Goal: Find specific page/section

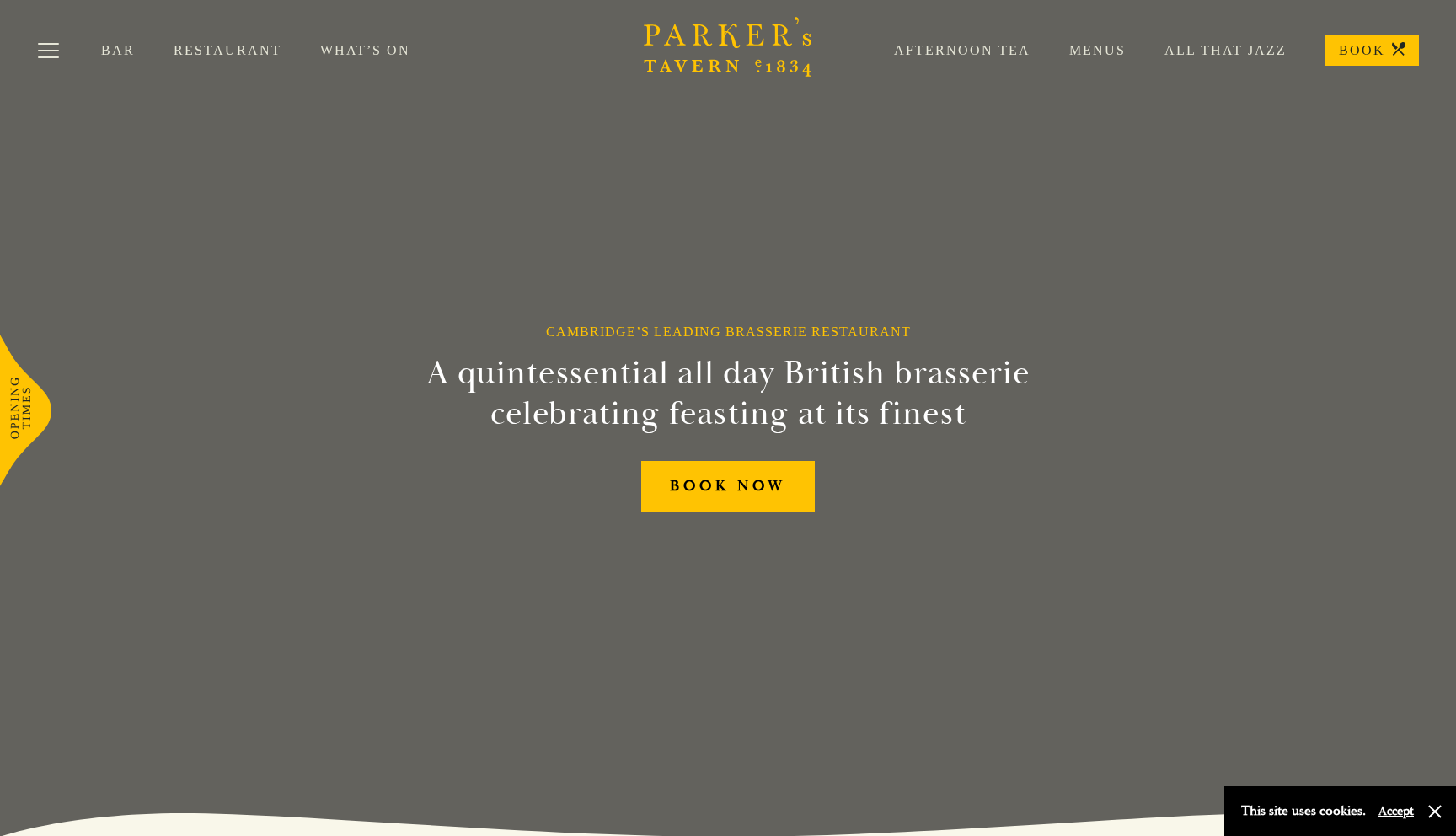
click at [1113, 53] on link "Menus" at bounding box center [1079, 50] width 95 height 16
click at [227, 42] on div "Bar Restaurant What’s On Afternoon Tea Menus All That Jazz BOOK" at bounding box center [728, 50] width 1456 height 101
click at [225, 49] on link "Restaurant" at bounding box center [246, 50] width 147 height 16
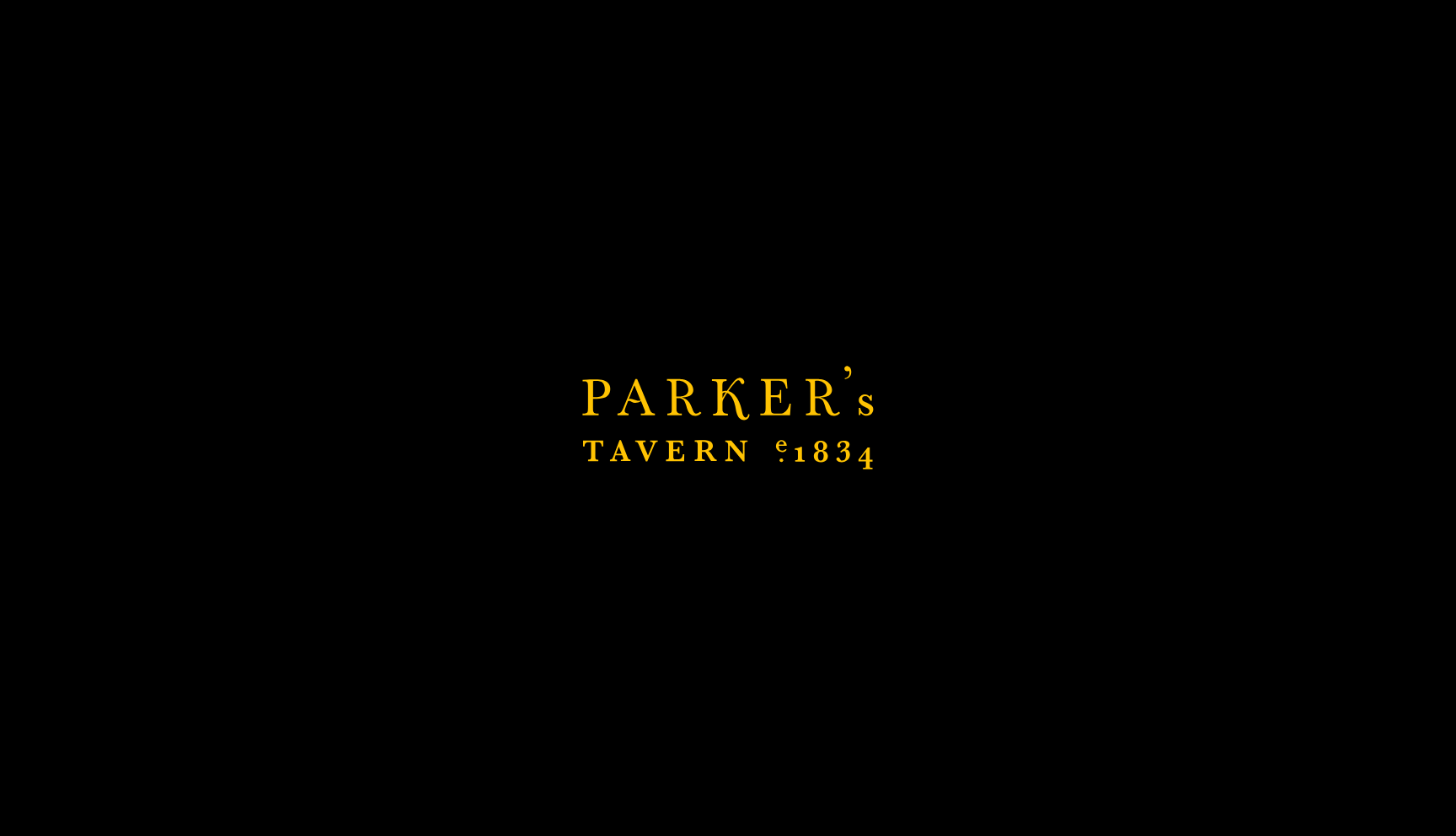
scroll to position [271, 0]
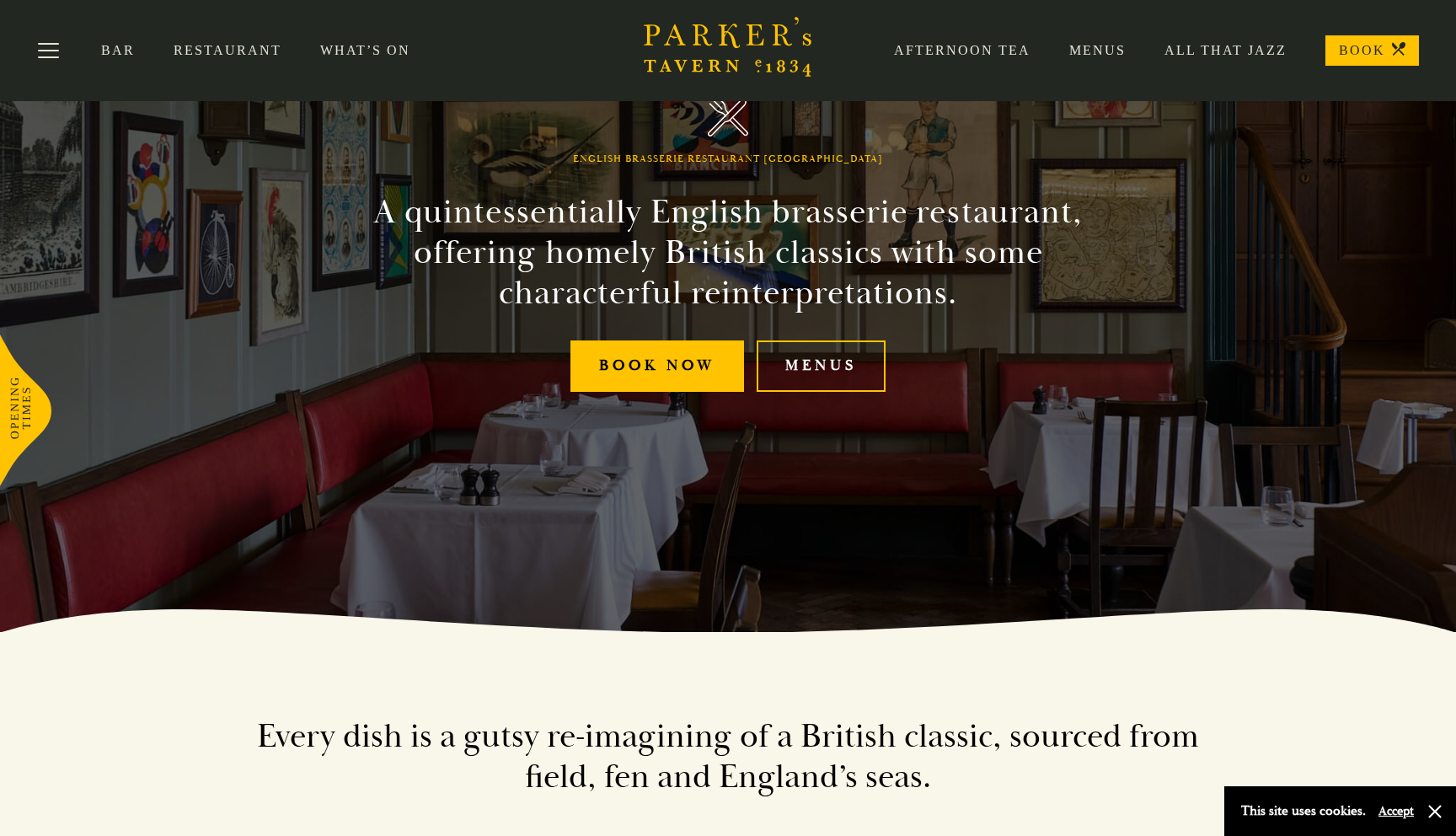
scroll to position [118, 0]
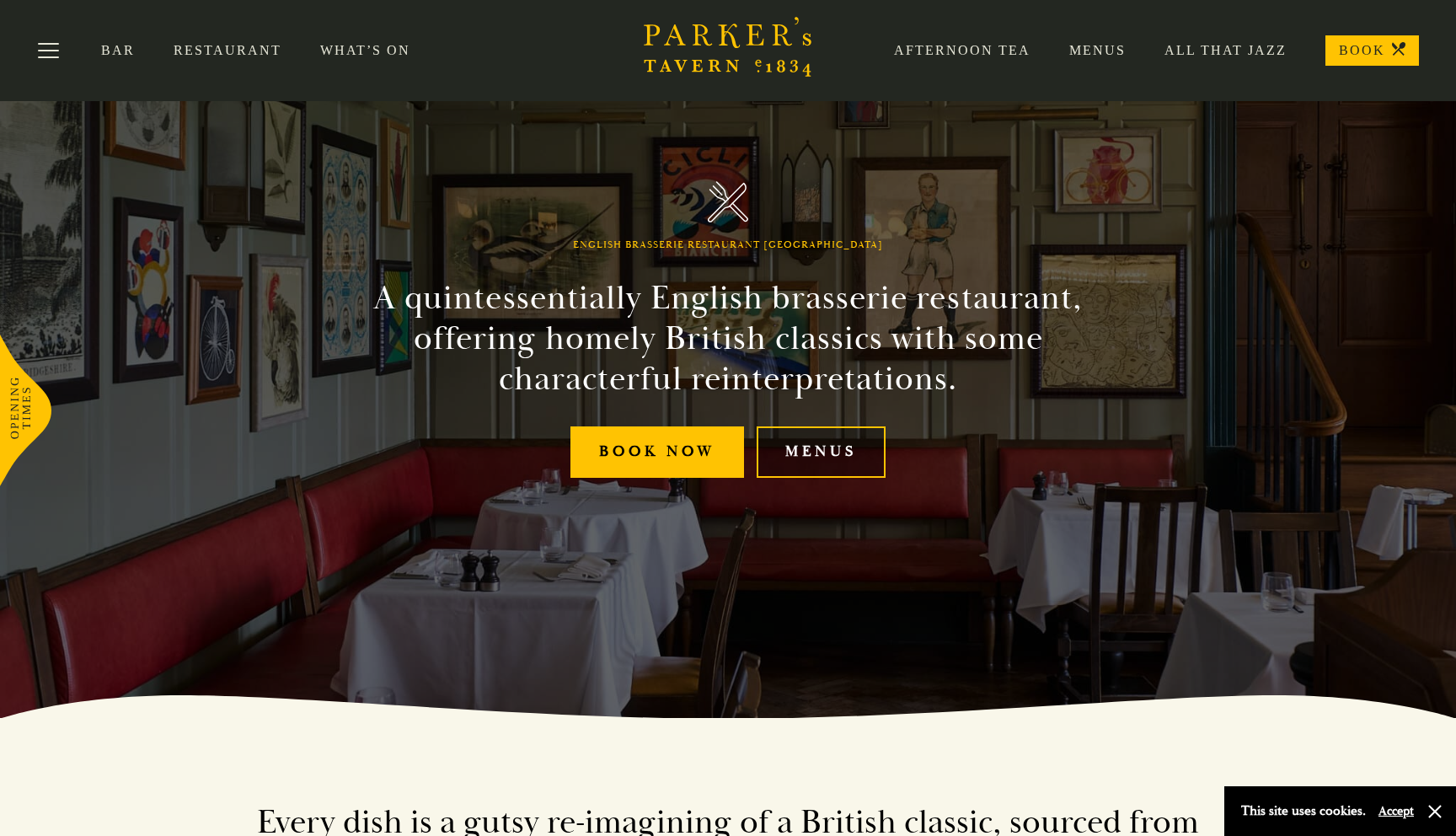
click at [836, 449] on link "Menus" at bounding box center [821, 452] width 129 height 51
